Goal: Information Seeking & Learning: Find specific page/section

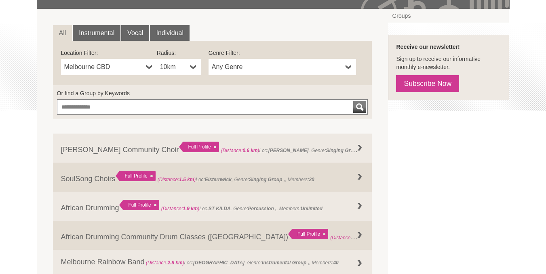
scroll to position [34, 0]
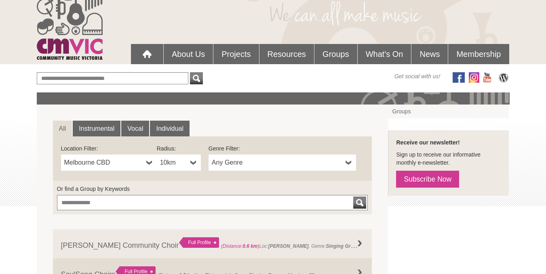
click at [146, 165] on b at bounding box center [149, 163] width 6 height 16
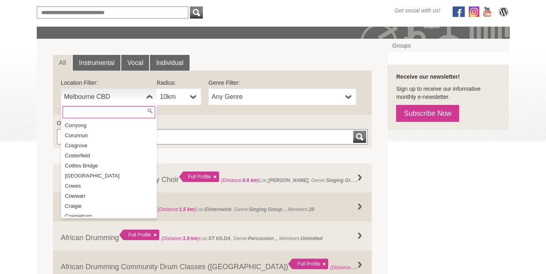
scroll to position [3919, 0]
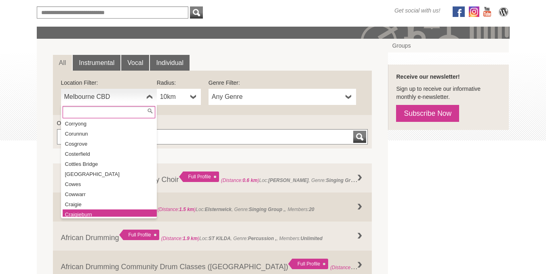
click at [103, 210] on li "Craigieburn" at bounding box center [110, 215] width 94 height 10
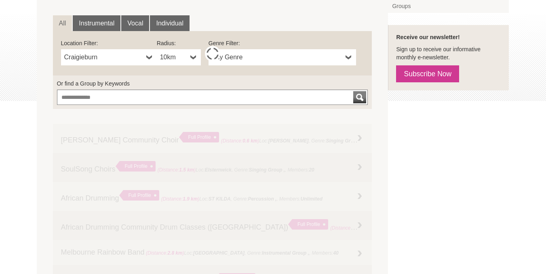
scroll to position [145, 0]
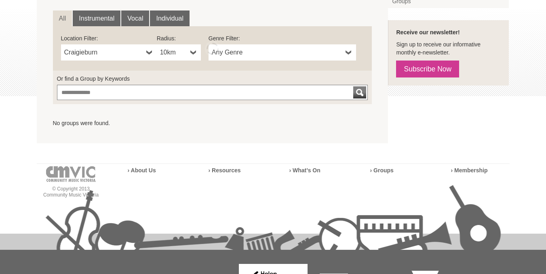
click at [136, 55] on span "Craigieburn" at bounding box center [103, 53] width 79 height 10
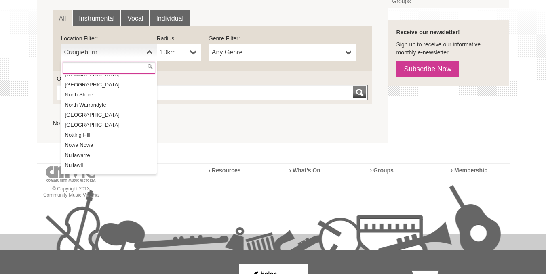
scroll to position [11576, 0]
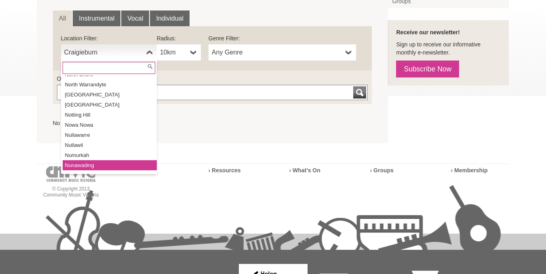
click at [95, 160] on li "Nunawading" at bounding box center [110, 165] width 94 height 10
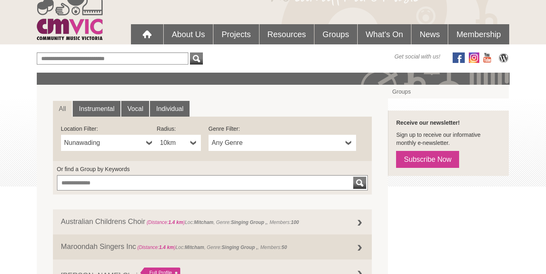
scroll to position [67, 0]
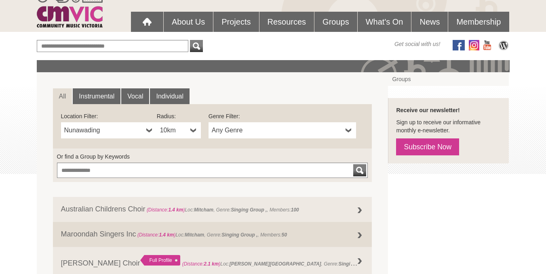
click at [97, 128] on span "Nunawading" at bounding box center [103, 131] width 79 height 10
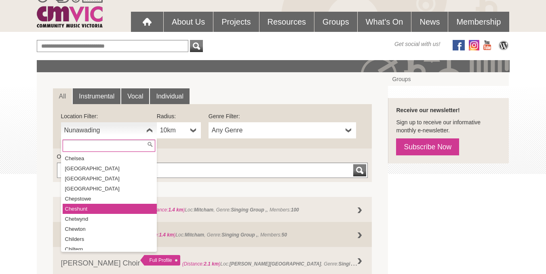
scroll to position [3228, 0]
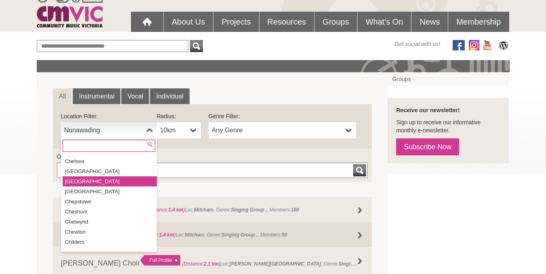
click at [86, 177] on li "[GEOGRAPHIC_DATA]" at bounding box center [110, 182] width 94 height 10
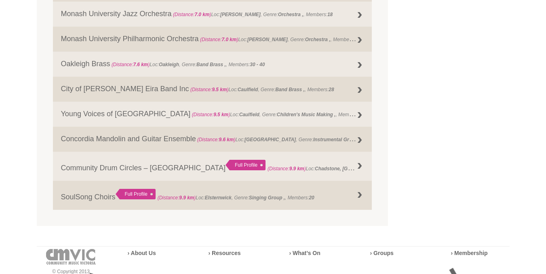
scroll to position [638, 0]
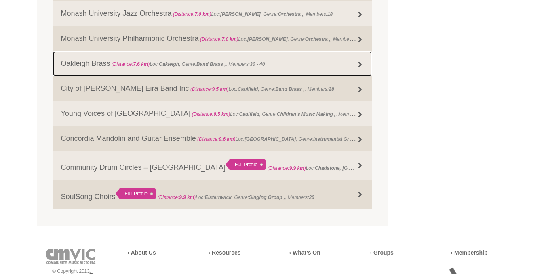
click at [90, 61] on link "Oakleigh Brass (Distance: 7.6 km ) Loc: [GEOGRAPHIC_DATA] , Genre: Band Brass ,…" at bounding box center [212, 63] width 319 height 25
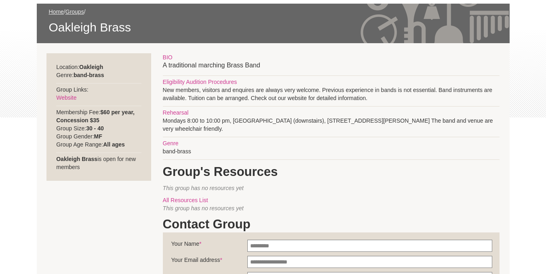
scroll to position [122, 0]
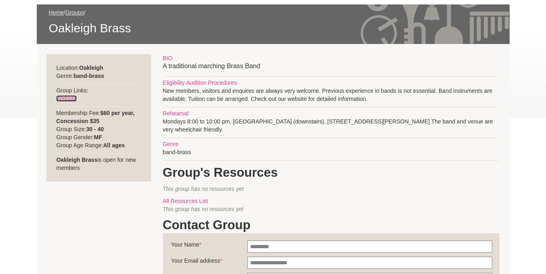
click at [57, 96] on link "Website" at bounding box center [66, 98] width 20 height 6
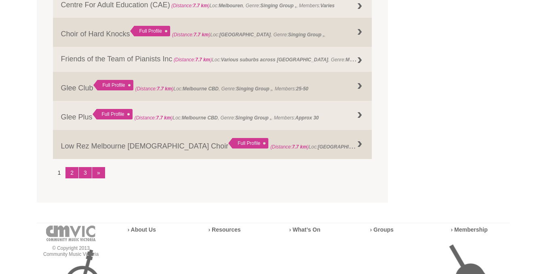
scroll to position [912, 0]
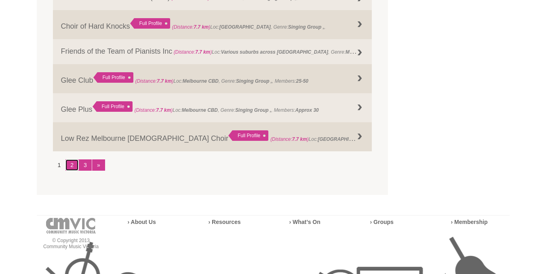
click at [69, 163] on link "2" at bounding box center [71, 165] width 13 height 11
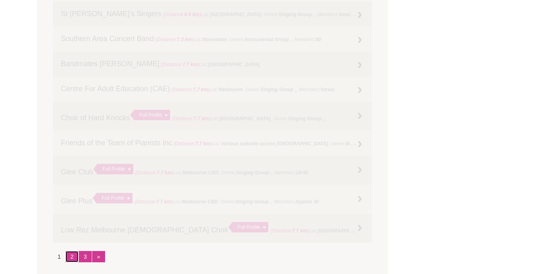
scroll to position [821, 0]
click at [78, 257] on link "2" at bounding box center [71, 256] width 13 height 11
click at [86, 256] on link "3" at bounding box center [85, 256] width 13 height 11
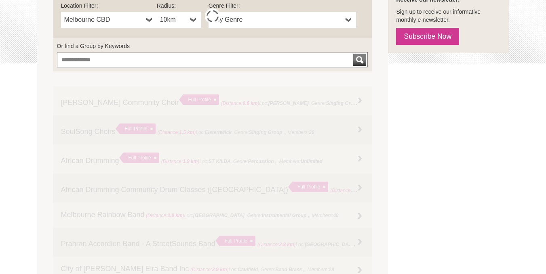
scroll to position [177, 0]
